Goal: Find contact information: Find contact information

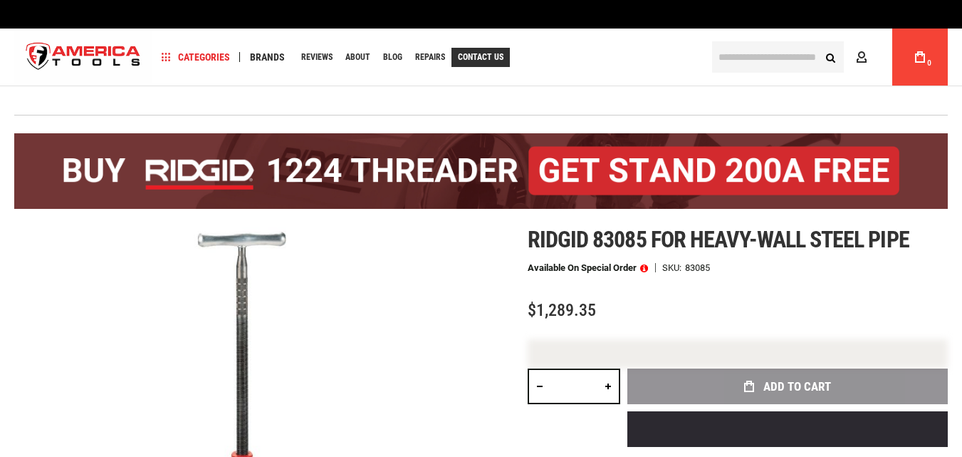
click at [488, 59] on span "Contact Us" at bounding box center [481, 57] width 46 height 9
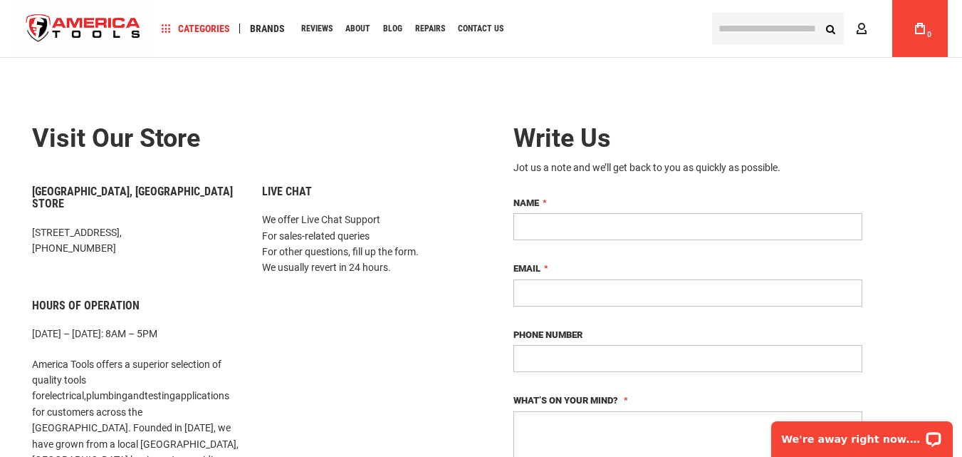
scroll to position [71, 0]
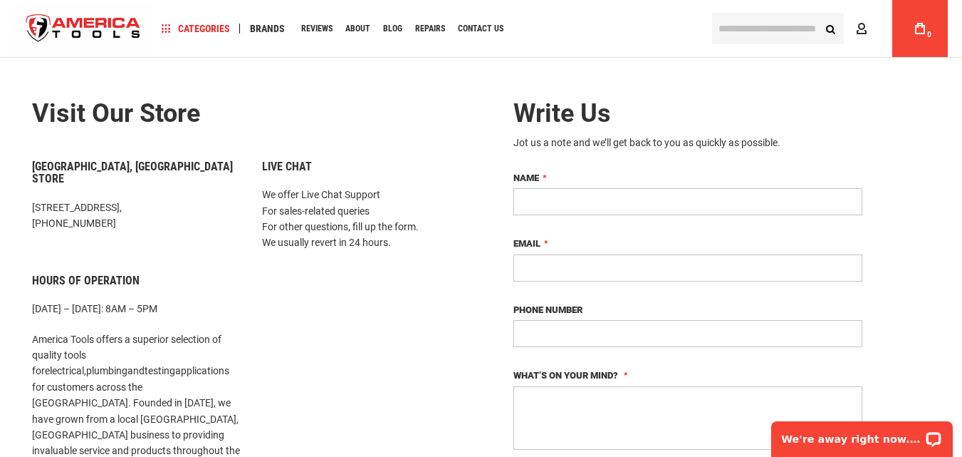
click at [554, 197] on input "Name" at bounding box center [688, 201] width 349 height 27
type input "**********"
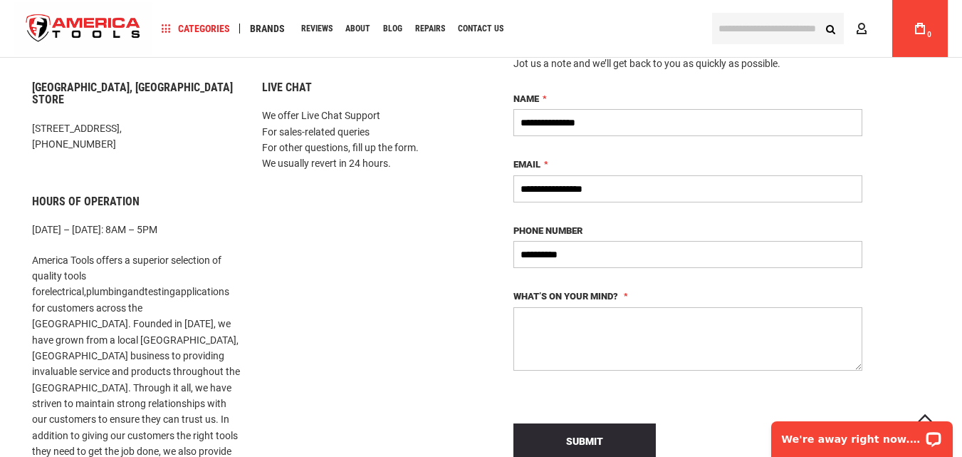
scroll to position [285, 0]
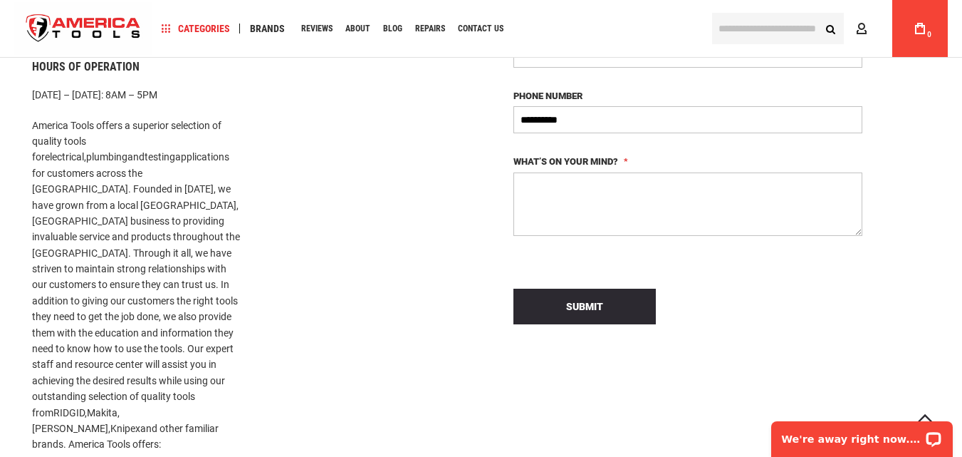
click at [588, 204] on textarea "What’s on your mind?" at bounding box center [688, 203] width 349 height 63
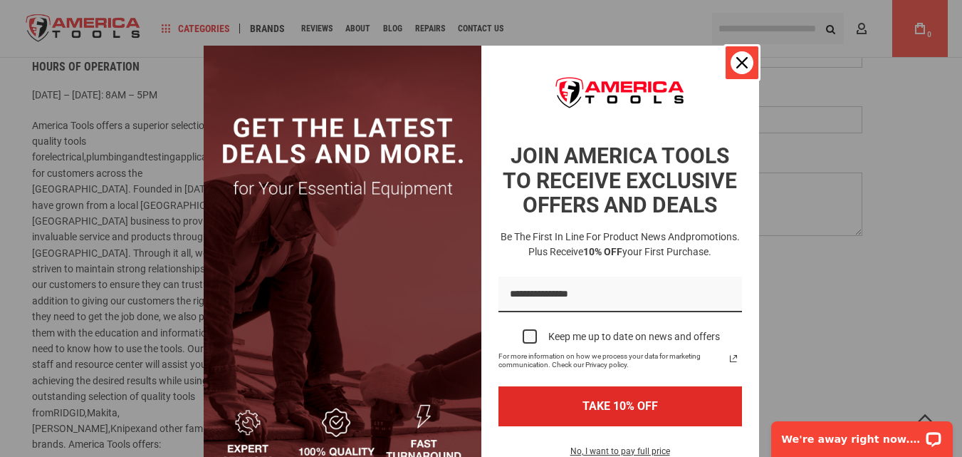
click at [735, 68] on div "Close" at bounding box center [742, 62] width 23 height 23
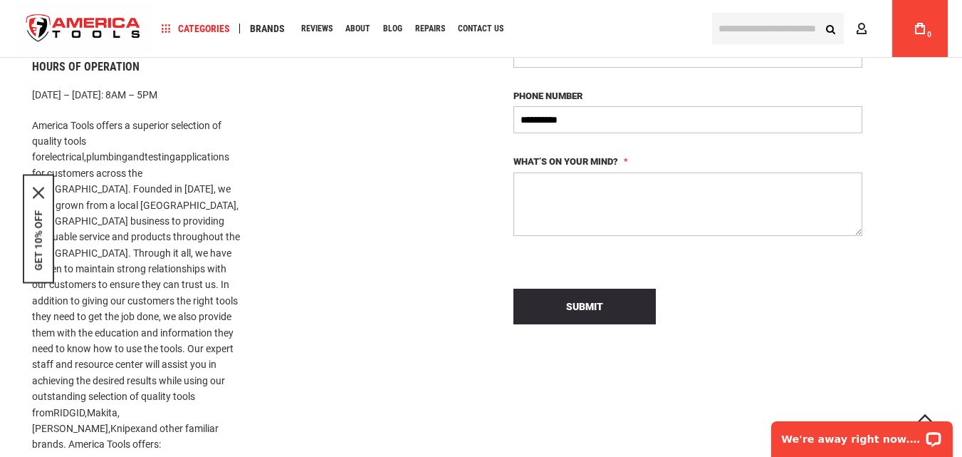
scroll to position [0, 0]
